Goal: Find specific page/section: Find specific page/section

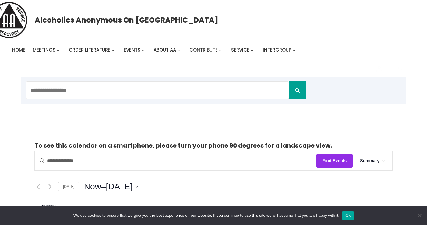
scroll to position [8, 0]
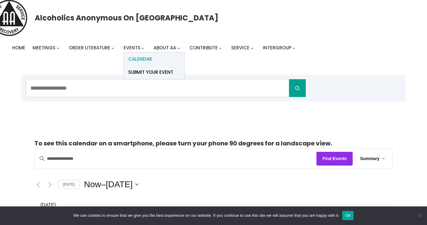
click at [132, 58] on span "Calendar" at bounding box center [140, 59] width 24 height 9
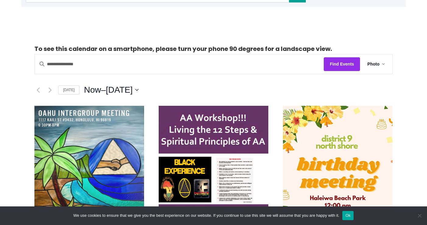
scroll to position [102, 0]
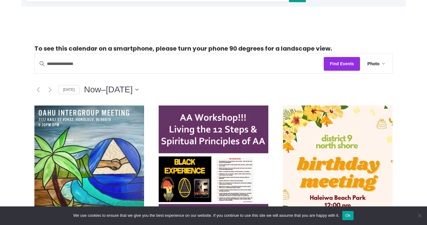
click at [138, 89] on icon "Click to toggle datepicker" at bounding box center [136, 89] width 3 height 2
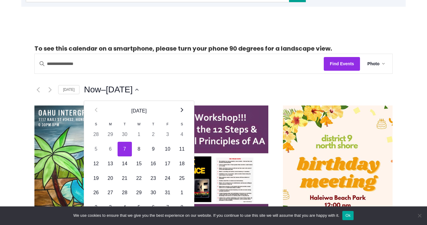
click at [181, 110] on icon "Next month" at bounding box center [181, 109] width 3 height 5
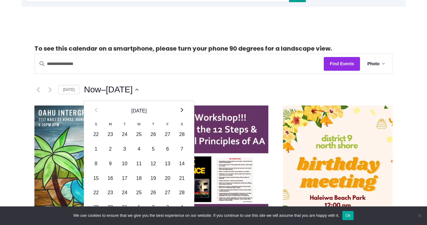
click at [181, 110] on icon "Next month" at bounding box center [181, 109] width 3 height 5
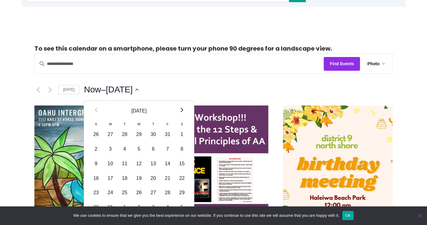
click at [181, 110] on icon "Next month" at bounding box center [181, 109] width 3 height 5
click at [181, 145] on td "10" at bounding box center [182, 148] width 14 height 15
type input "**********"
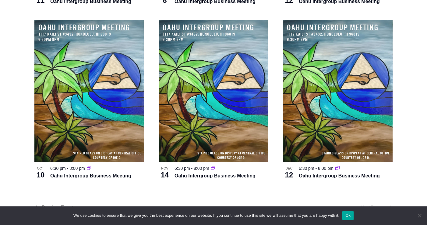
scroll to position [2450, 0]
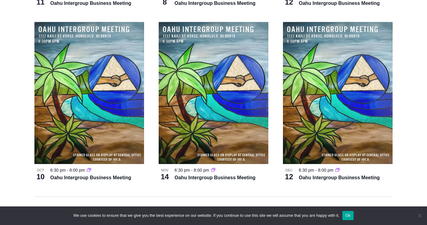
scroll to position [102, 0]
